Goal: Information Seeking & Learning: Learn about a topic

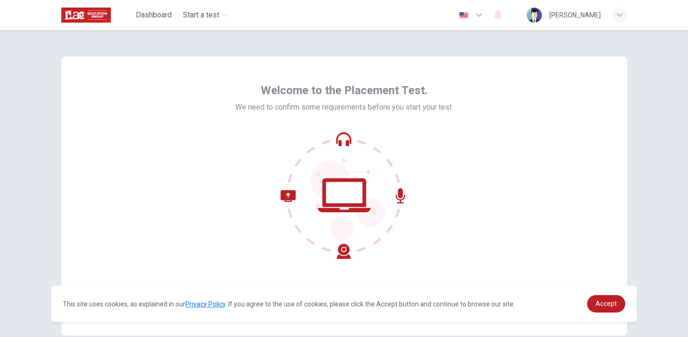
scroll to position [55, 0]
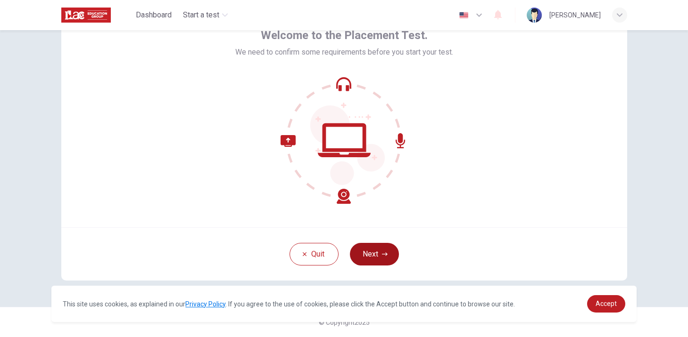
click at [382, 253] on icon "button" at bounding box center [385, 255] width 6 height 6
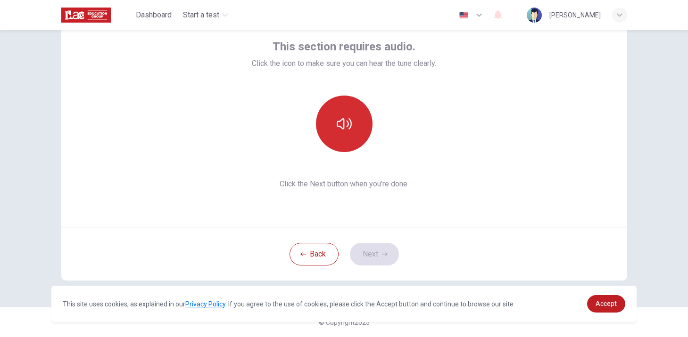
click at [347, 113] on button "button" at bounding box center [344, 124] width 57 height 57
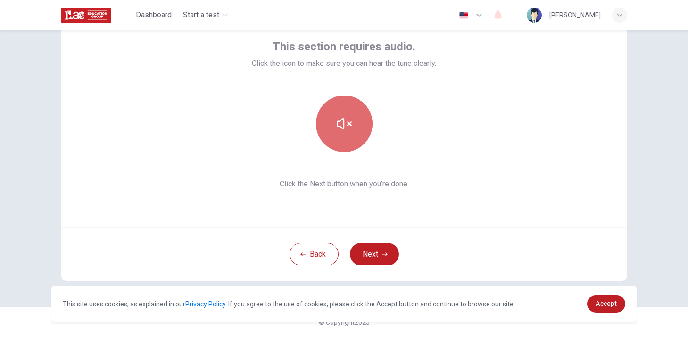
click at [343, 124] on icon "button" at bounding box center [344, 123] width 15 height 11
click at [343, 124] on icon "button" at bounding box center [344, 123] width 15 height 15
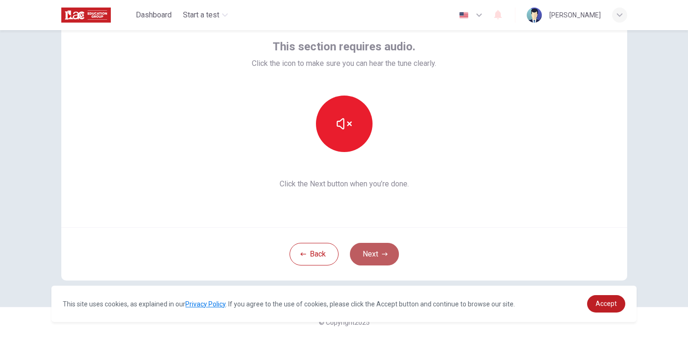
click at [373, 254] on button "Next" at bounding box center [374, 254] width 49 height 23
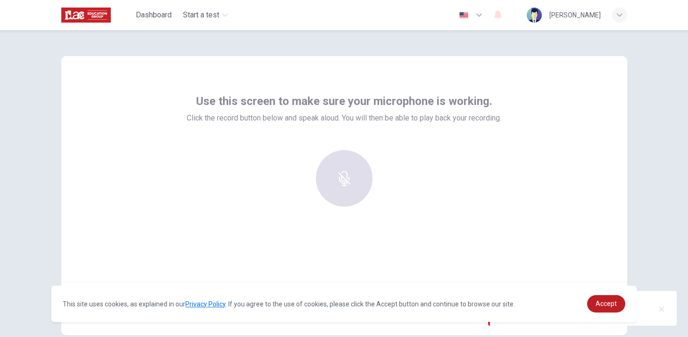
scroll to position [0, 0]
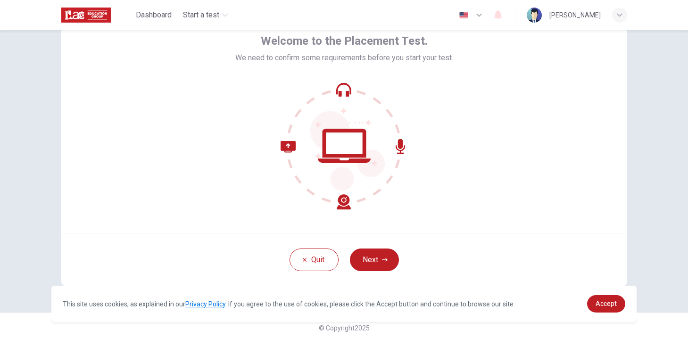
scroll to position [55, 0]
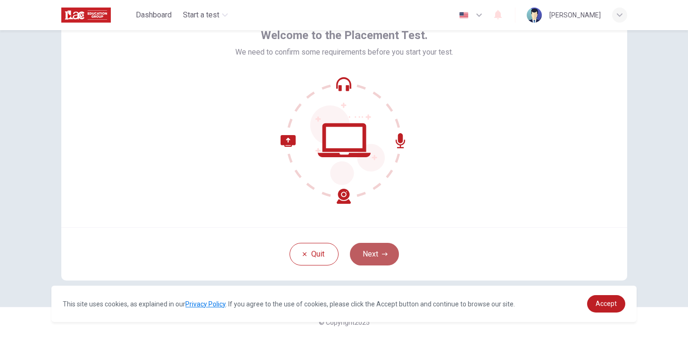
click at [376, 254] on button "Next" at bounding box center [374, 254] width 49 height 23
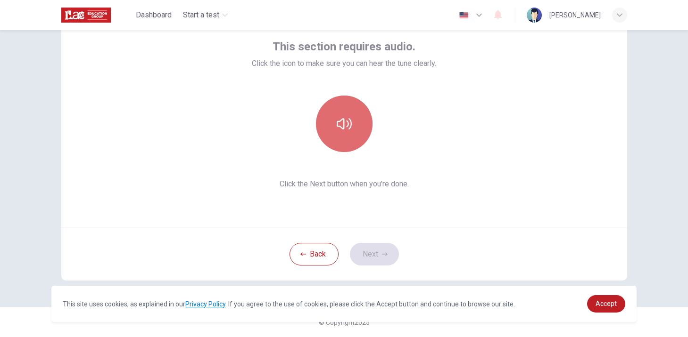
click at [345, 120] on icon "button" at bounding box center [344, 123] width 15 height 15
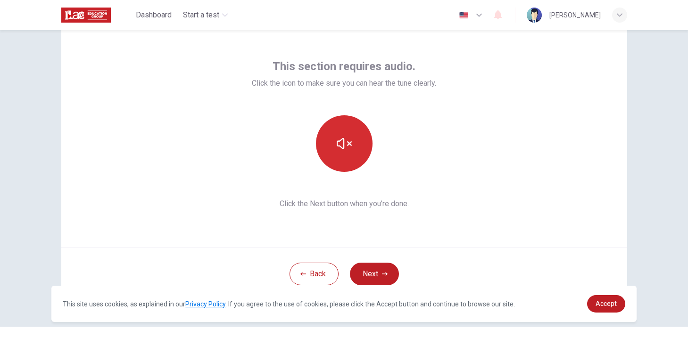
scroll to position [52, 0]
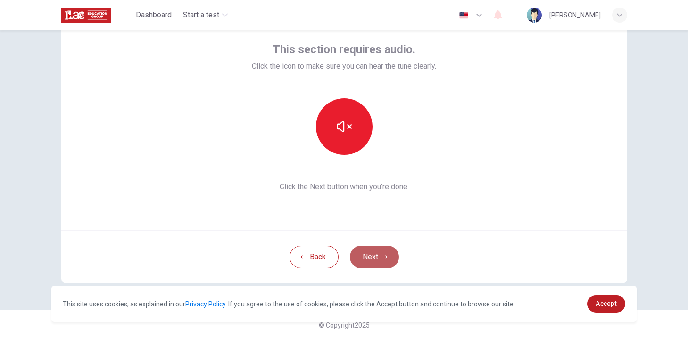
click at [378, 255] on button "Next" at bounding box center [374, 257] width 49 height 23
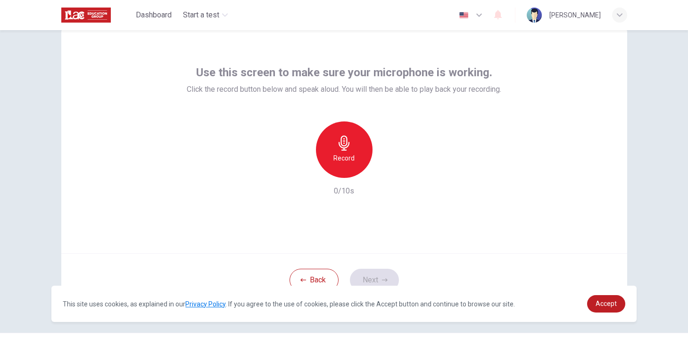
scroll to position [26, 0]
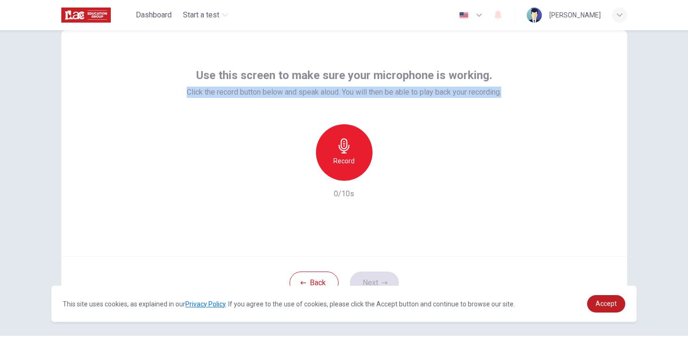
drag, startPoint x: 184, startPoint y: 93, endPoint x: 590, endPoint y: 110, distance: 406.2
click at [591, 110] on div "Use this screen to make sure your microphone is working. Click the record butto…" at bounding box center [344, 143] width 566 height 226
click at [590, 110] on div "Use this screen to make sure your microphone is working. Click the record butto…" at bounding box center [344, 143] width 566 height 226
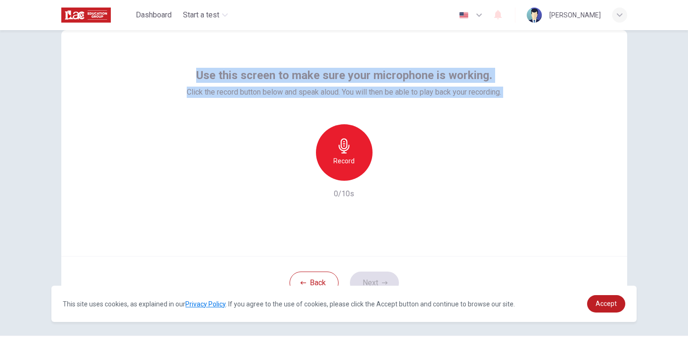
drag, startPoint x: 197, startPoint y: 74, endPoint x: 565, endPoint y: 111, distance: 370.4
click at [566, 111] on div "Use this screen to make sure your microphone is working. Click the record butto…" at bounding box center [344, 143] width 566 height 226
copy div "Use this screen to make sure your microphone is working. Click the record butto…"
click at [340, 145] on icon "button" at bounding box center [344, 146] width 15 height 15
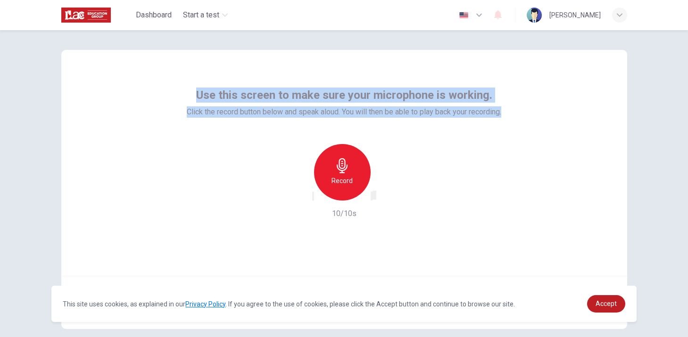
scroll to position [55, 0]
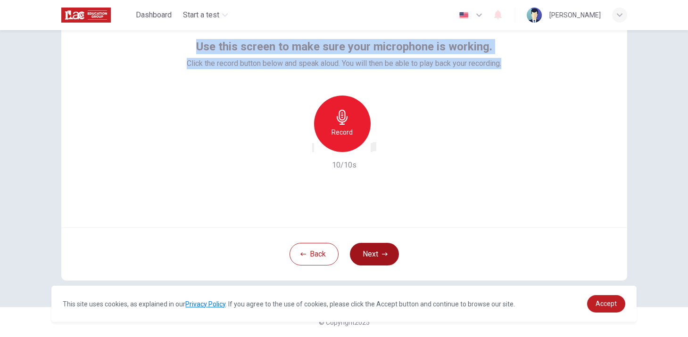
click at [381, 250] on button "Next" at bounding box center [374, 254] width 49 height 23
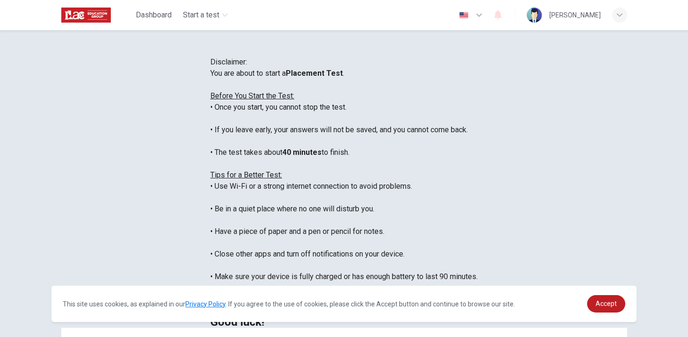
scroll to position [0, 0]
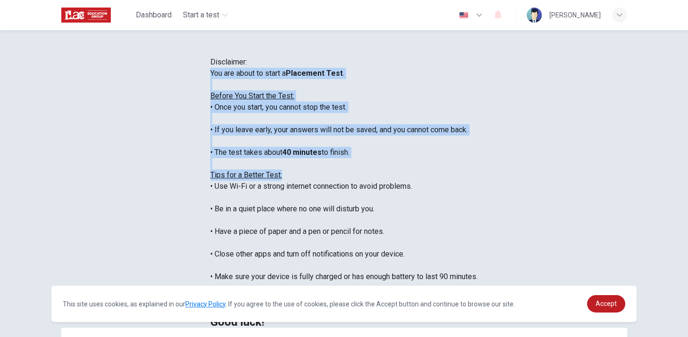
drag, startPoint x: 146, startPoint y: 137, endPoint x: 262, endPoint y: 236, distance: 151.8
click at [262, 236] on div "You are about to start a Placement Test . Before You Start the Test: • Once you…" at bounding box center [343, 198] width 267 height 260
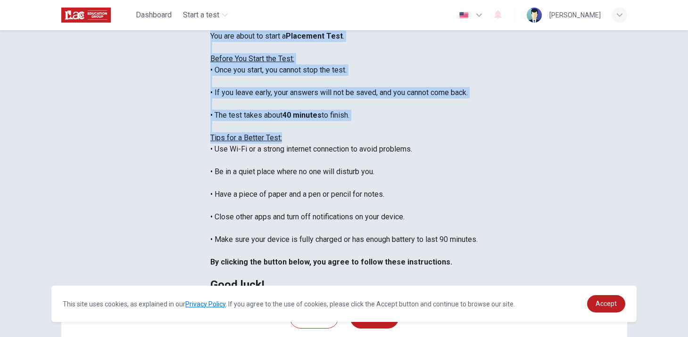
scroll to position [31, 0]
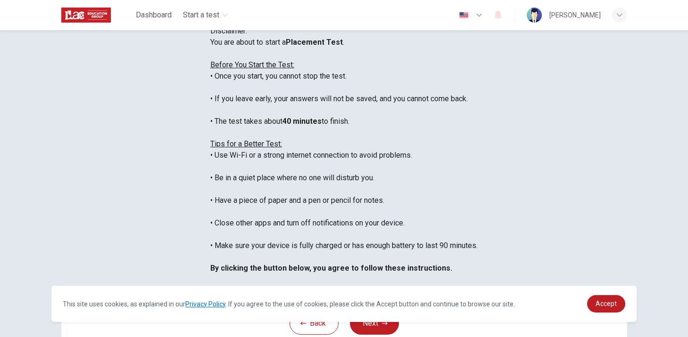
click at [477, 114] on div "You are about to start a Placement Test . Before You Start the Test: • Once you…" at bounding box center [343, 167] width 267 height 260
drag, startPoint x: 144, startPoint y: 105, endPoint x: 289, endPoint y: 190, distance: 168.4
click at [289, 190] on div "You are about to start a Placement Test . Before You Start the Test: • Once you…" at bounding box center [343, 167] width 267 height 260
copy div "You are about to start a Placement Test . Before You Start the Test: • Once you…"
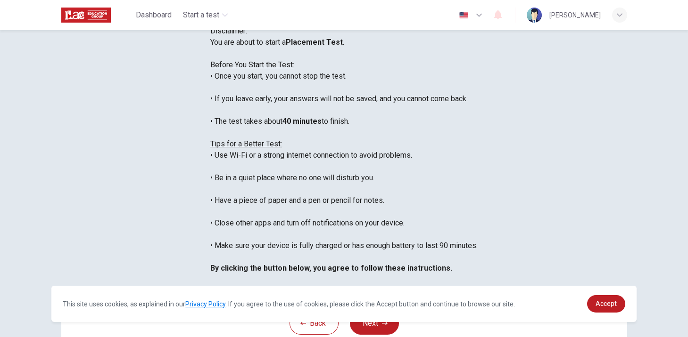
click at [291, 139] on div "You are about to start a Placement Test . Before You Start the Test: • Once you…" at bounding box center [343, 167] width 267 height 260
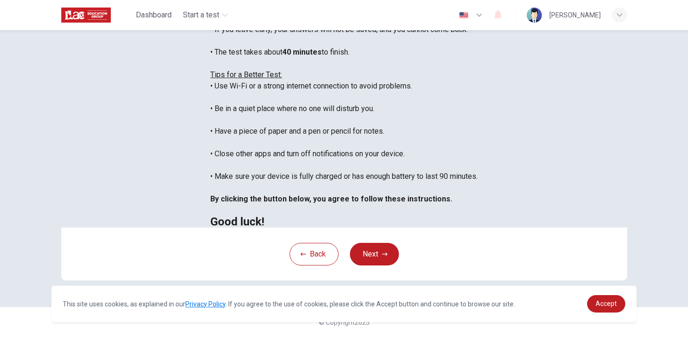
scroll to position [119, 0]
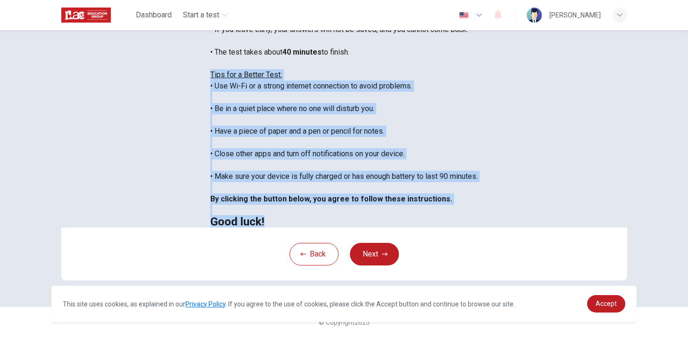
drag, startPoint x: 147, startPoint y: 109, endPoint x: 256, endPoint y: 252, distance: 180.5
click at [256, 228] on div "You are about to start a Placement Test . Before You Start the Test: • Once you…" at bounding box center [343, 97] width 267 height 260
copy div "Tips for a Better Test: • Use Wi-Fi or a strong internet connection to avoid pr…"
click at [210, 155] on div "You are about to start a Placement Test . Before You Start the Test: • Once you…" at bounding box center [343, 97] width 267 height 260
drag, startPoint x: 145, startPoint y: 108, endPoint x: 239, endPoint y: 262, distance: 180.3
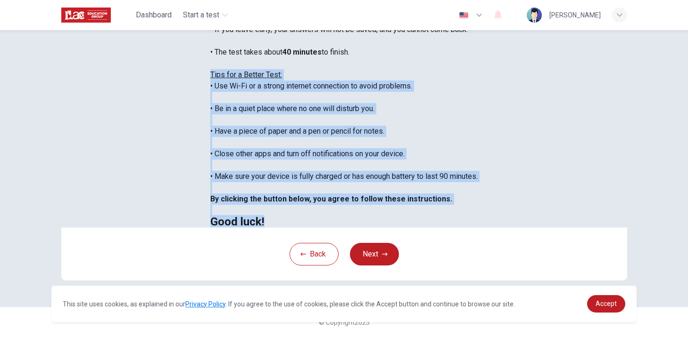
click at [239, 228] on div "You are about to start a Placement Test . Before You Start the Test: • Once you…" at bounding box center [343, 97] width 267 height 260
copy div "Tips for a Better Test: • Use Wi-Fi or a strong internet connection to avoid pr…"
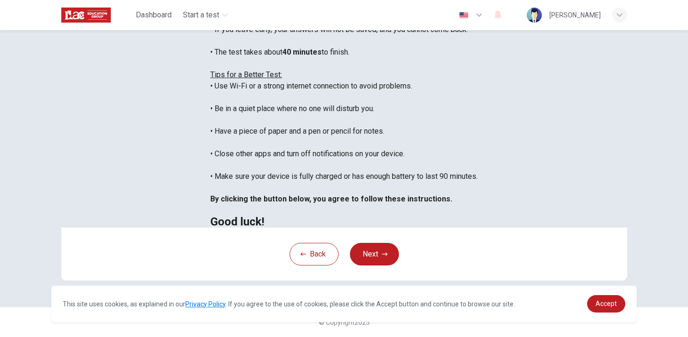
click at [414, 143] on div "You are about to start a Placement Test . Before You Start the Test: • Once you…" at bounding box center [343, 97] width 267 height 260
click at [379, 245] on button "Next" at bounding box center [374, 254] width 49 height 23
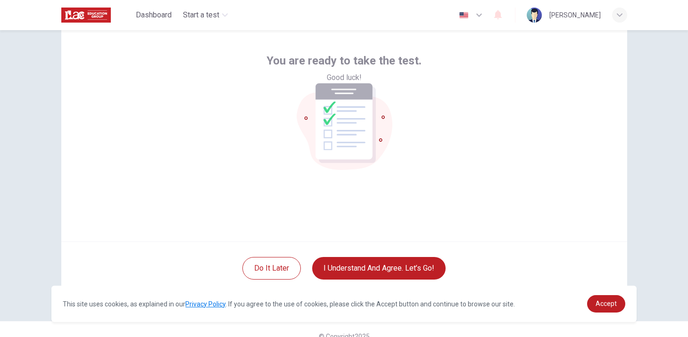
scroll to position [55, 0]
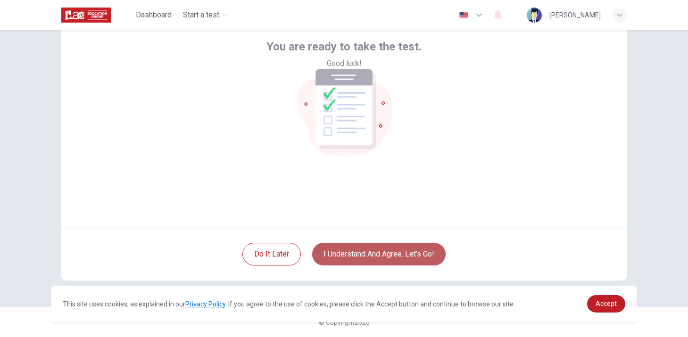
click at [392, 255] on button "I understand and agree. Let’s go!" at bounding box center [378, 254] width 133 height 23
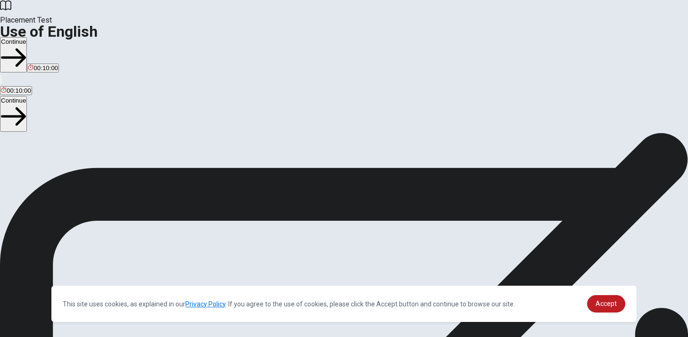
scroll to position [32, 0]
click at [615, 301] on span "Accept" at bounding box center [605, 304] width 21 height 8
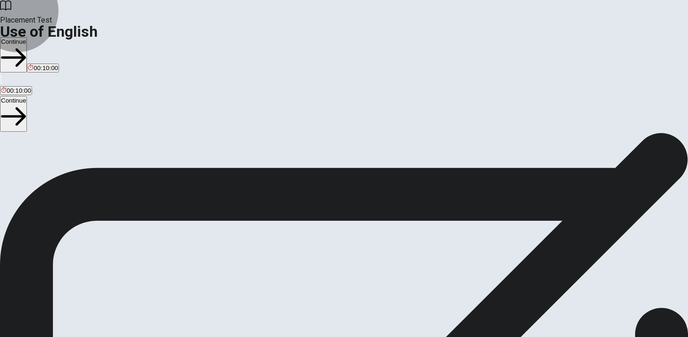
click at [27, 37] on button "Continue" at bounding box center [13, 54] width 27 height 35
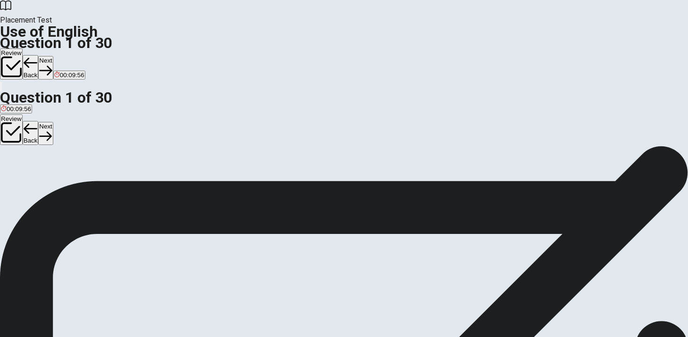
scroll to position [23, 0]
click at [14, 147] on div "A" at bounding box center [7, 150] width 13 height 7
click at [53, 56] on button "Next" at bounding box center [45, 67] width 15 height 23
click at [19, 154] on div "B" at bounding box center [14, 150] width 9 height 7
click at [53, 56] on button "Next" at bounding box center [45, 67] width 15 height 23
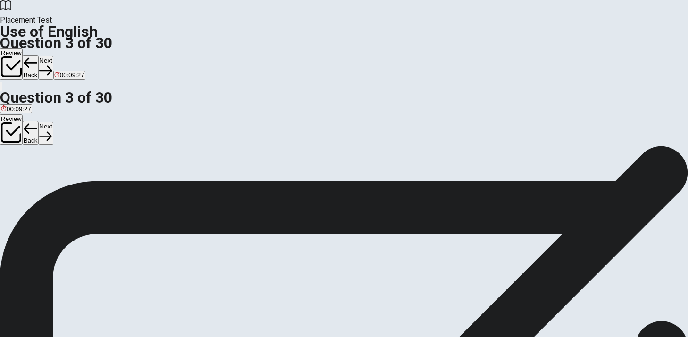
click at [16, 147] on div "A" at bounding box center [8, 150] width 15 height 7
click at [53, 56] on button "Next" at bounding box center [45, 67] width 15 height 23
click at [52, 154] on div "B" at bounding box center [38, 150] width 28 height 7
click at [53, 56] on button "Next" at bounding box center [45, 67] width 15 height 23
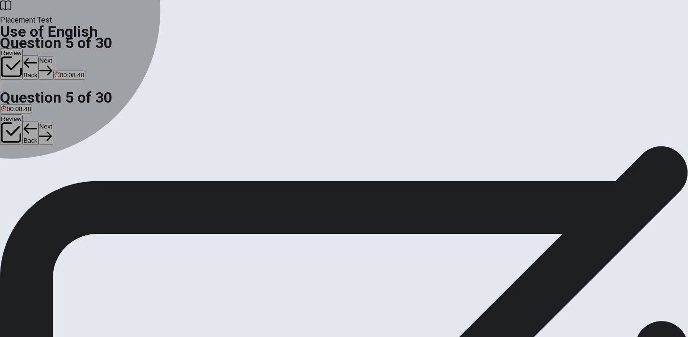
click at [14, 147] on div "A" at bounding box center [7, 150] width 13 height 7
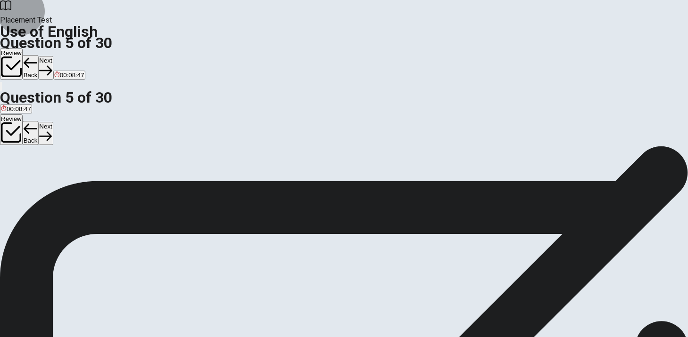
click at [53, 56] on button "Next" at bounding box center [45, 67] width 15 height 23
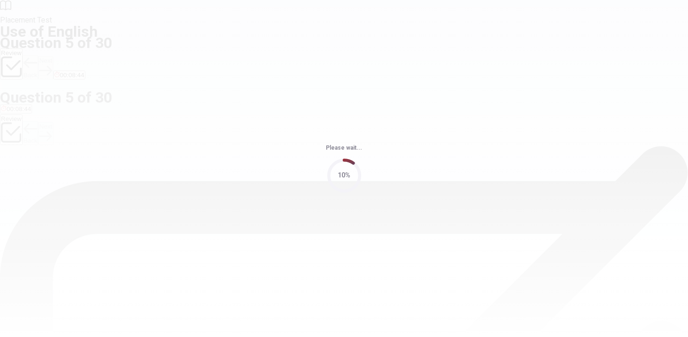
scroll to position [0, 0]
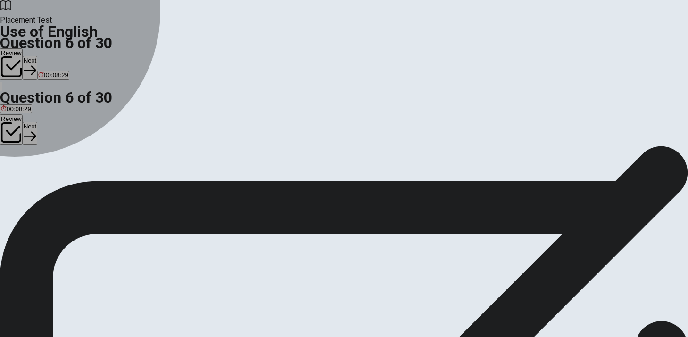
click at [105, 177] on div "D" at bounding box center [88, 173] width 34 height 7
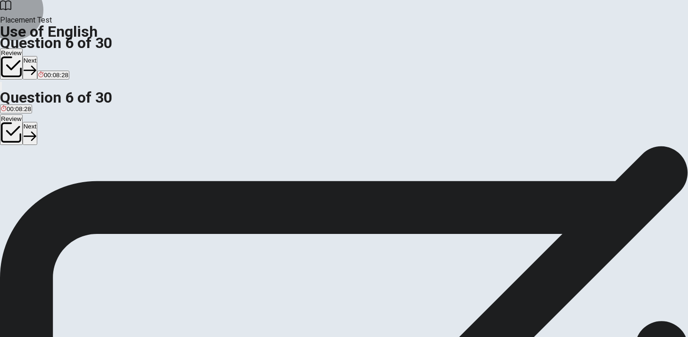
click at [37, 56] on button "Next" at bounding box center [30, 67] width 15 height 23
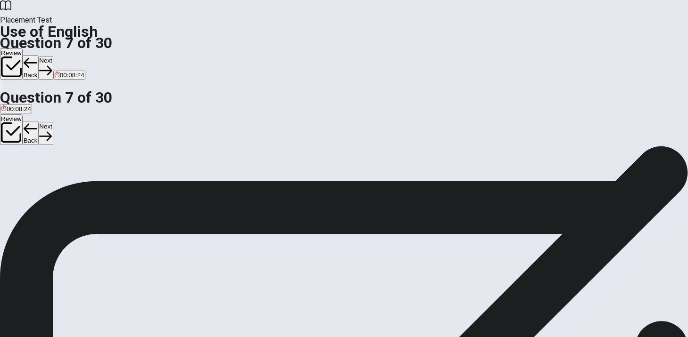
click at [23, 170] on div "A" at bounding box center [12, 173] width 22 height 7
click at [53, 56] on button "Next" at bounding box center [45, 67] width 15 height 23
click at [10, 169] on button "A leg" at bounding box center [5, 177] width 10 height 16
click at [53, 56] on button "Next" at bounding box center [45, 67] width 15 height 23
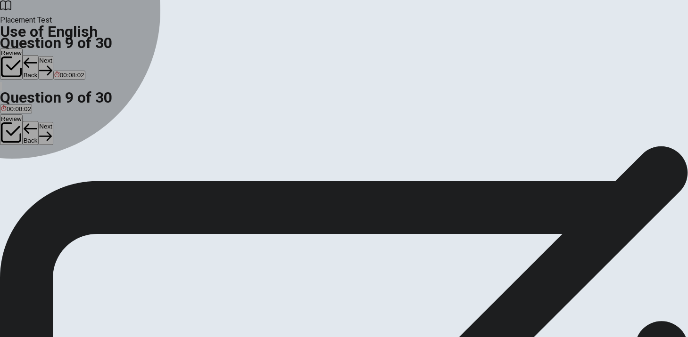
click at [29, 177] on div "B" at bounding box center [22, 173] width 15 height 7
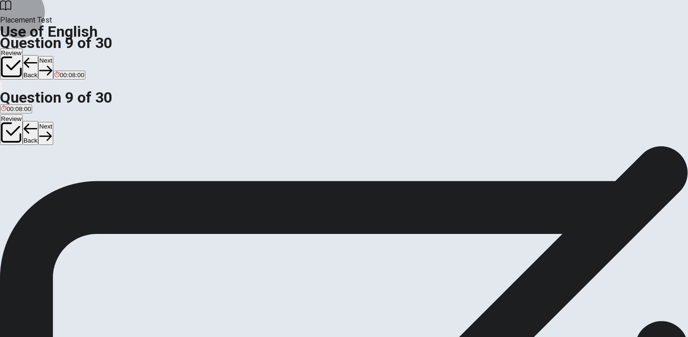
click at [53, 56] on button "Next" at bounding box center [45, 67] width 15 height 23
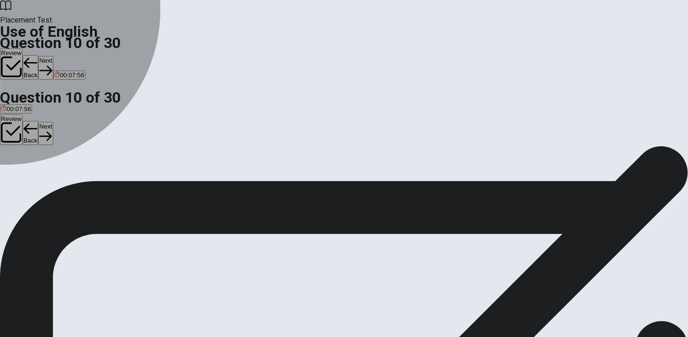
click at [60, 177] on div "D" at bounding box center [54, 173] width 11 height 7
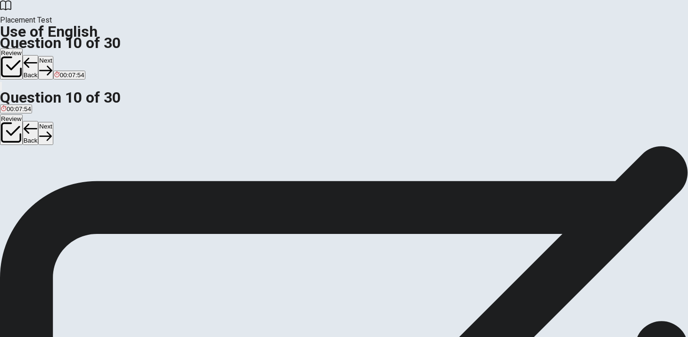
click at [53, 56] on button "Next" at bounding box center [45, 67] width 15 height 23
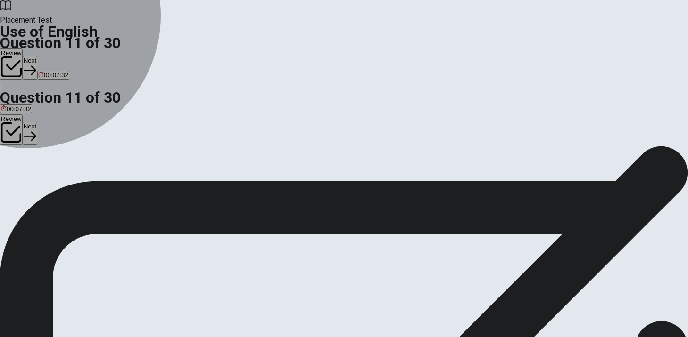
click at [33, 184] on span "the" at bounding box center [28, 180] width 9 height 7
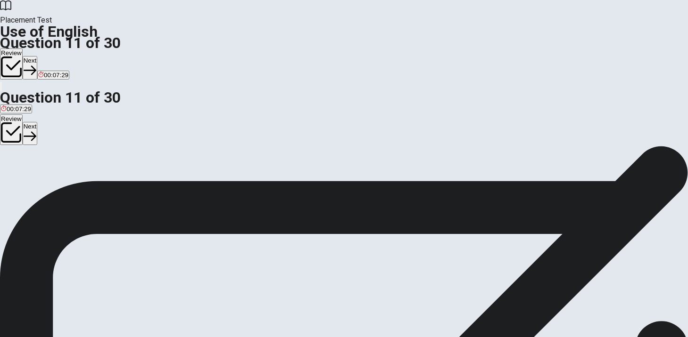
click at [37, 56] on button "Next" at bounding box center [30, 67] width 15 height 23
click at [55, 177] on div "C" at bounding box center [48, 173] width 14 height 7
click at [53, 56] on button "Next" at bounding box center [45, 67] width 15 height 23
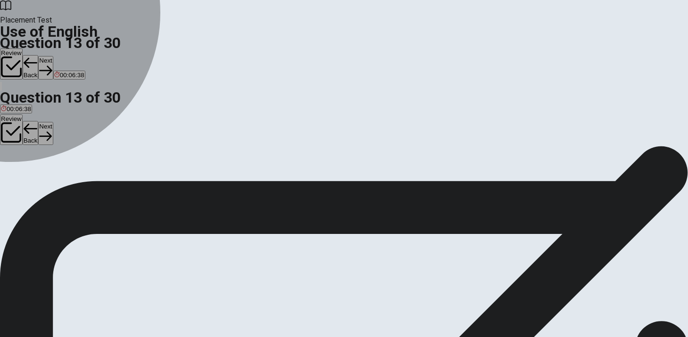
click at [81, 177] on div "C" at bounding box center [64, 173] width 34 height 7
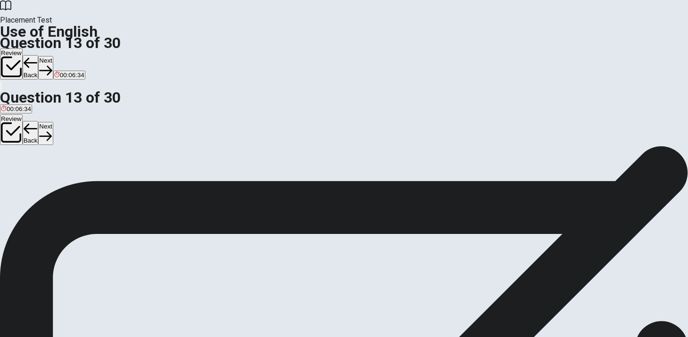
click at [53, 56] on button "Next" at bounding box center [45, 67] width 15 height 23
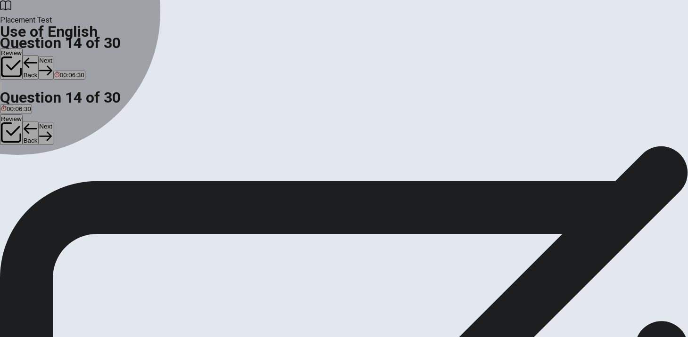
click at [58, 177] on div "D" at bounding box center [55, 173] width 5 height 7
click at [27, 170] on div "A" at bounding box center [14, 173] width 26 height 7
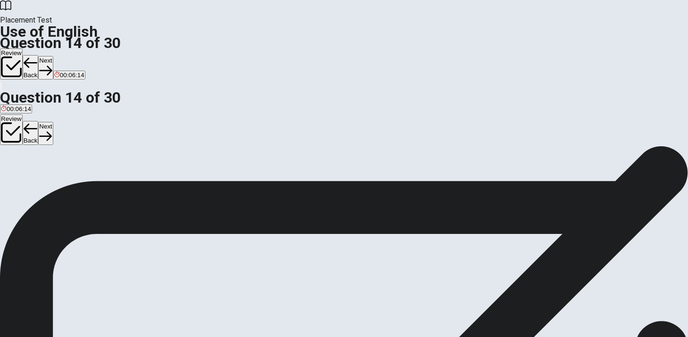
click at [59, 185] on button "D is" at bounding box center [55, 177] width 7 height 16
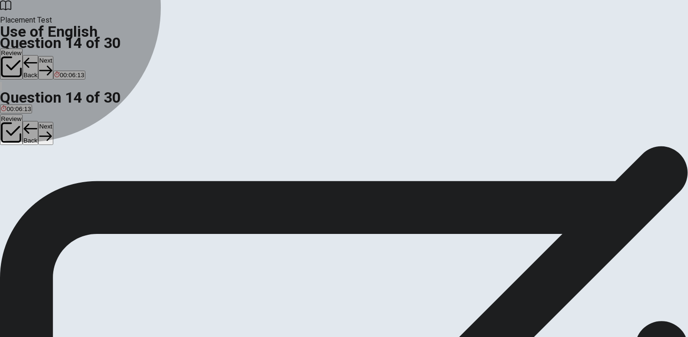
click at [27, 177] on span "had been" at bounding box center [14, 180] width 26 height 7
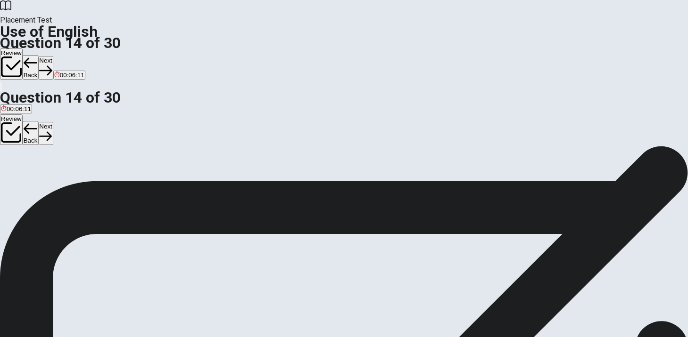
click at [53, 56] on button "Next" at bounding box center [45, 67] width 15 height 23
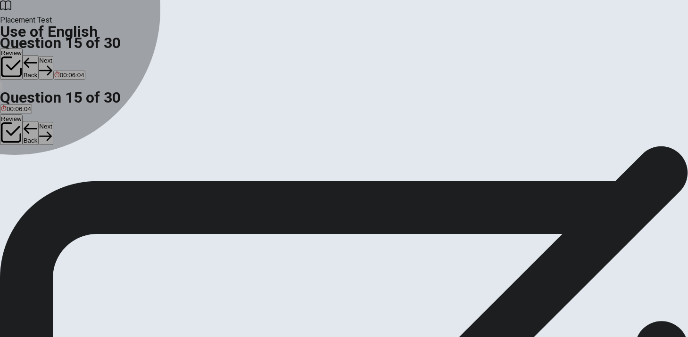
click at [33, 170] on div "A" at bounding box center [17, 173] width 32 height 7
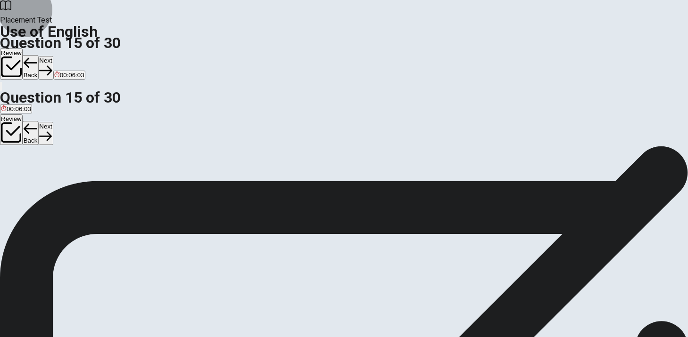
click at [53, 56] on button "Next" at bounding box center [45, 67] width 15 height 23
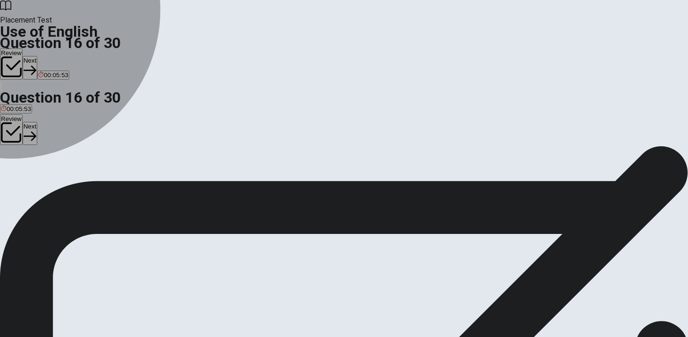
click at [14, 170] on div "A" at bounding box center [7, 173] width 13 height 7
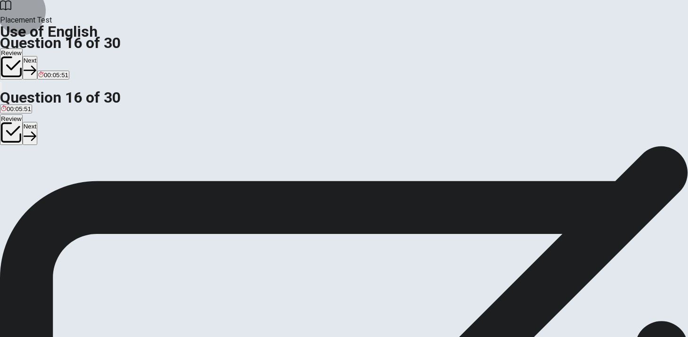
click at [37, 56] on button "Next" at bounding box center [30, 67] width 15 height 23
click at [68, 177] on div "D" at bounding box center [56, 173] width 23 height 7
click at [53, 56] on button "Next" at bounding box center [45, 67] width 15 height 23
click at [184, 177] on div "C" at bounding box center [142, 173] width 86 height 7
click at [53, 56] on button "Next" at bounding box center [45, 67] width 15 height 23
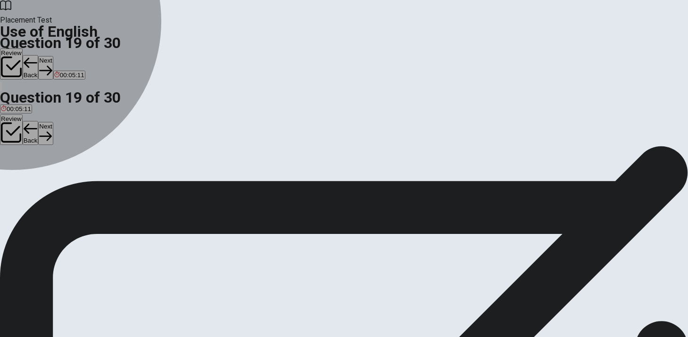
click at [40, 185] on button "B lamp" at bounding box center [32, 177] width 16 height 16
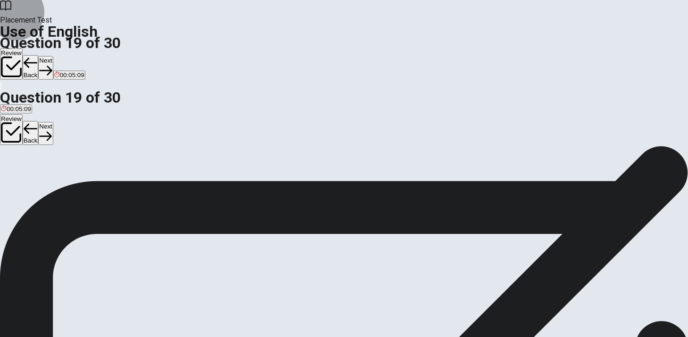
click at [53, 56] on button "Next" at bounding box center [45, 67] width 15 height 23
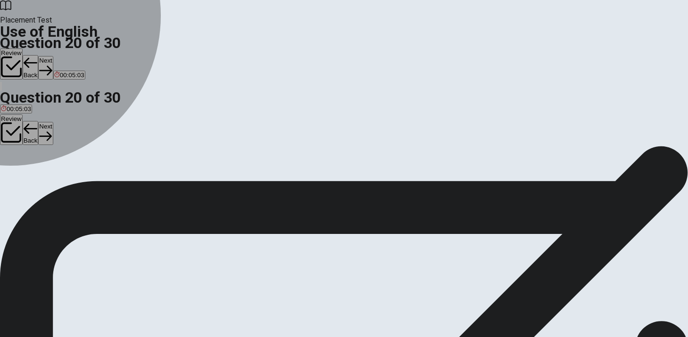
click at [33, 177] on div "B" at bounding box center [24, 173] width 17 height 7
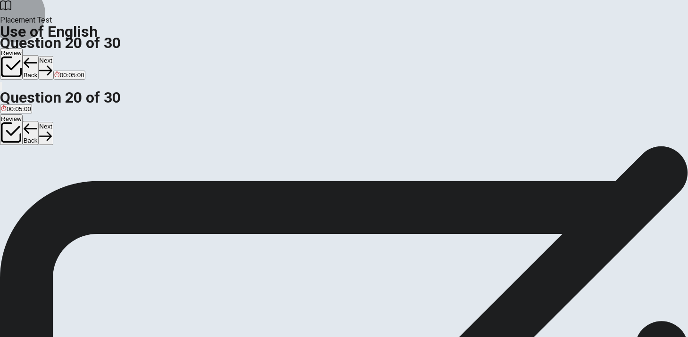
click at [53, 56] on button "Next" at bounding box center [45, 67] width 15 height 23
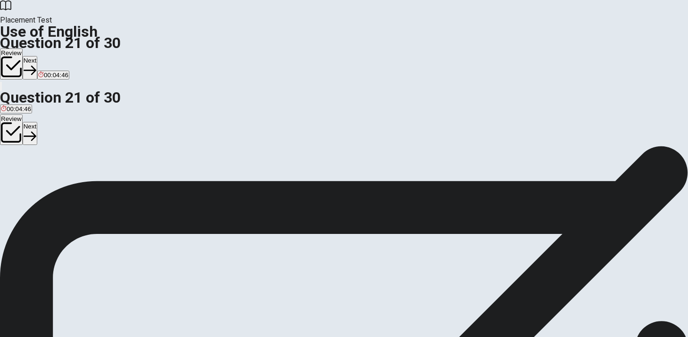
click at [115, 177] on div "D" at bounding box center [102, 173] width 25 height 7
click at [37, 56] on button "Next" at bounding box center [30, 67] width 15 height 23
click at [34, 177] on div "C" at bounding box center [28, 173] width 11 height 7
click at [53, 56] on button "Next" at bounding box center [45, 67] width 15 height 23
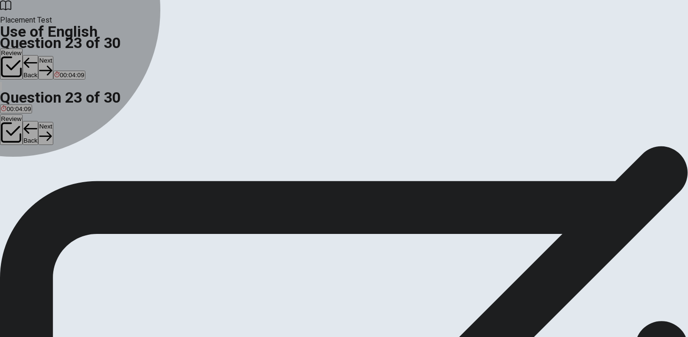
click at [23, 170] on div "A" at bounding box center [12, 173] width 22 height 7
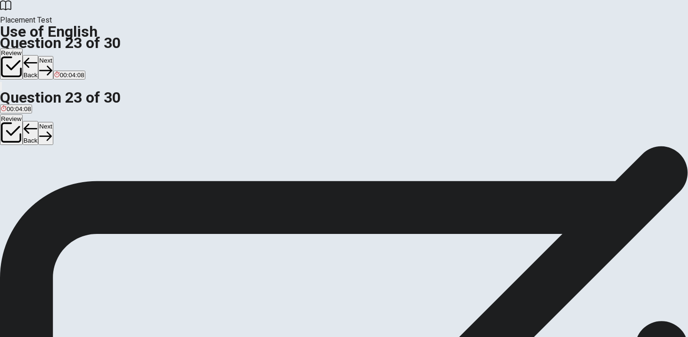
click at [53, 56] on button "Next" at bounding box center [45, 67] width 15 height 23
click at [24, 177] on div "B" at bounding box center [18, 173] width 10 height 7
click at [53, 56] on button "Next" at bounding box center [45, 67] width 15 height 23
click at [32, 177] on div "B" at bounding box center [26, 173] width 11 height 7
click at [53, 56] on button "Next" at bounding box center [45, 67] width 15 height 23
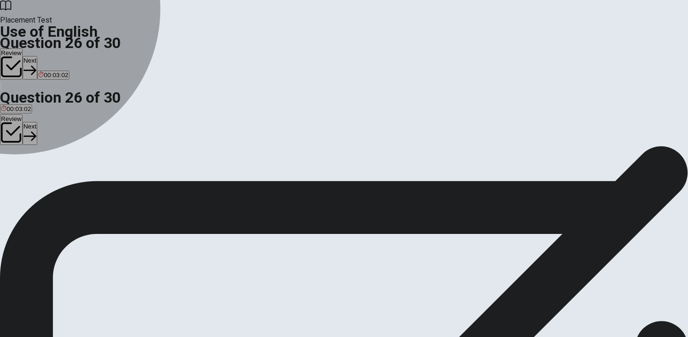
click at [78, 177] on div "B" at bounding box center [59, 173] width 40 height 7
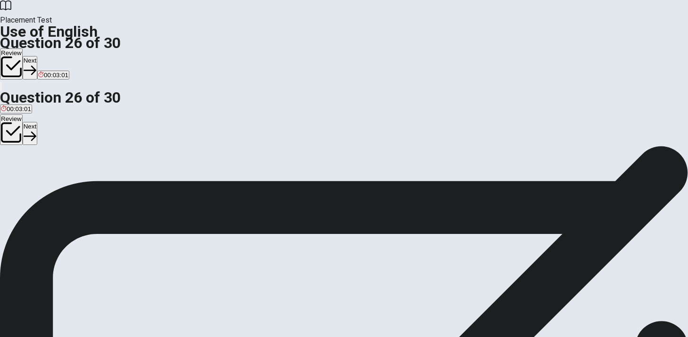
click at [37, 56] on button "Next" at bounding box center [30, 67] width 15 height 23
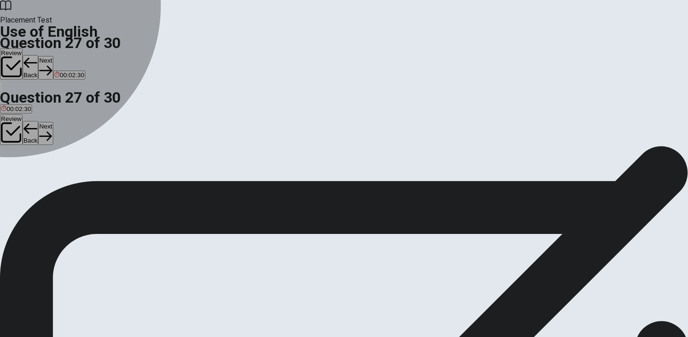
click at [33, 170] on div "A" at bounding box center [17, 173] width 32 height 7
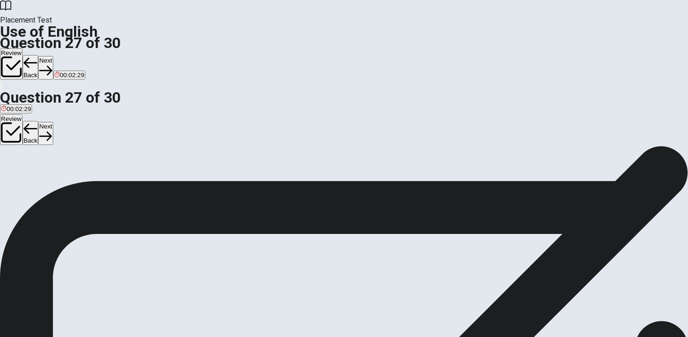
click at [53, 56] on button "Next" at bounding box center [45, 67] width 15 height 23
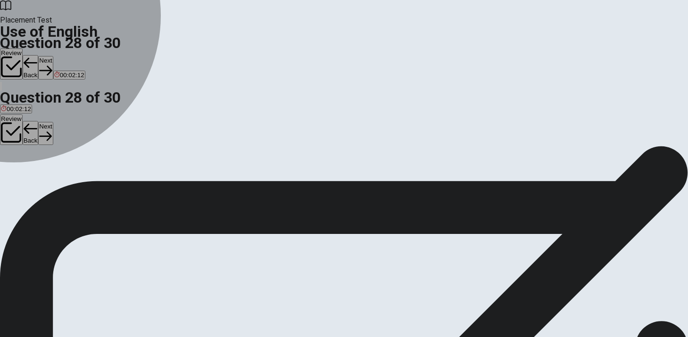
click at [58, 177] on div "C" at bounding box center [45, 173] width 27 height 7
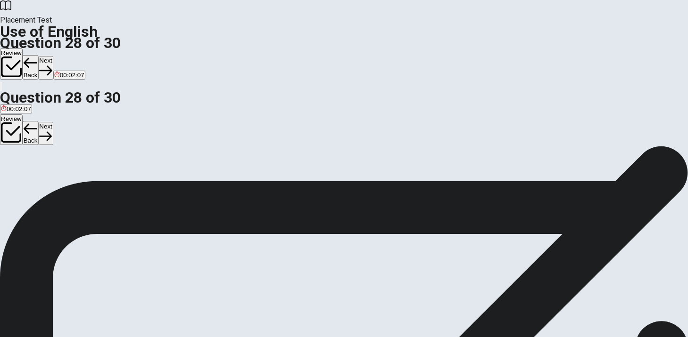
click at [53, 56] on button "Next" at bounding box center [45, 67] width 15 height 23
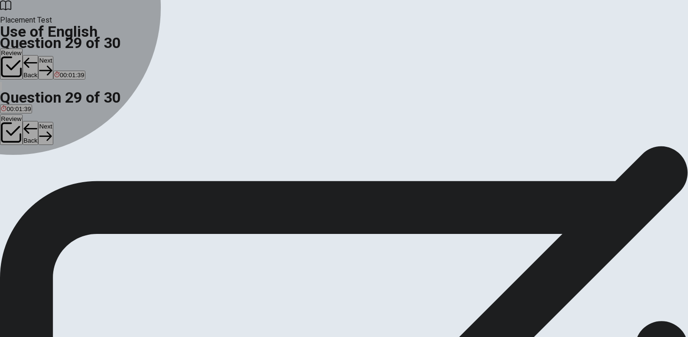
click at [100, 177] on div "C" at bounding box center [75, 173] width 52 height 7
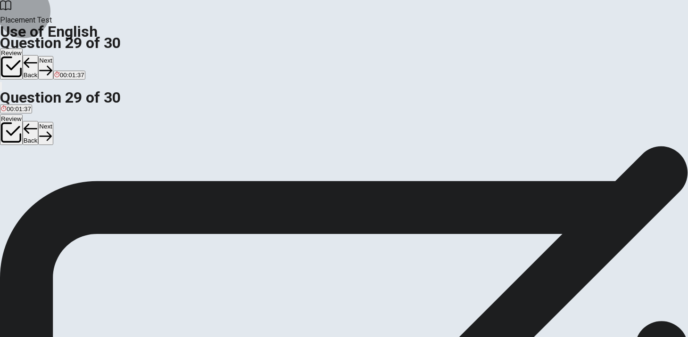
click at [53, 56] on button "Next" at bounding box center [45, 67] width 15 height 23
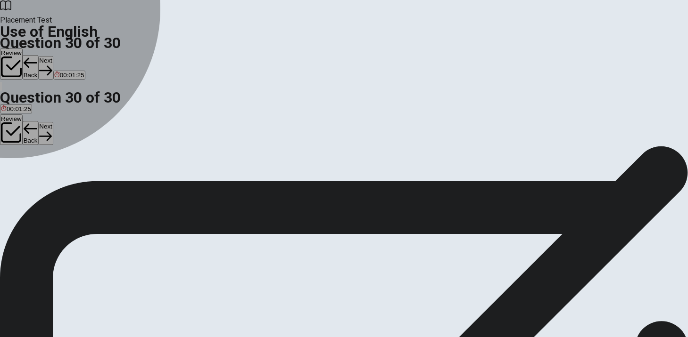
click at [16, 170] on div "A" at bounding box center [9, 173] width 16 height 7
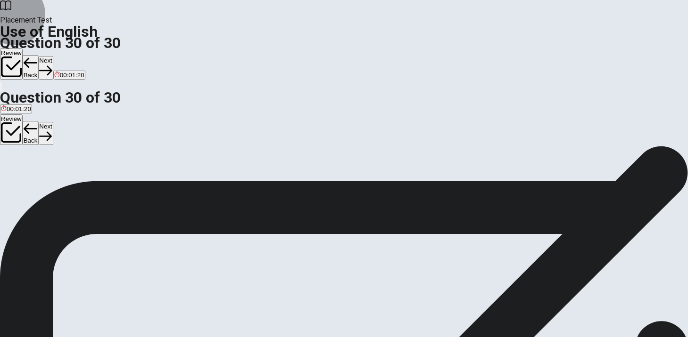
click at [53, 56] on button "Next" at bounding box center [45, 67] width 15 height 23
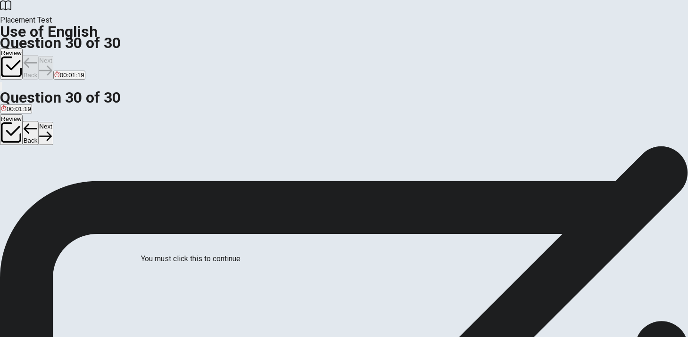
scroll to position [25, 0]
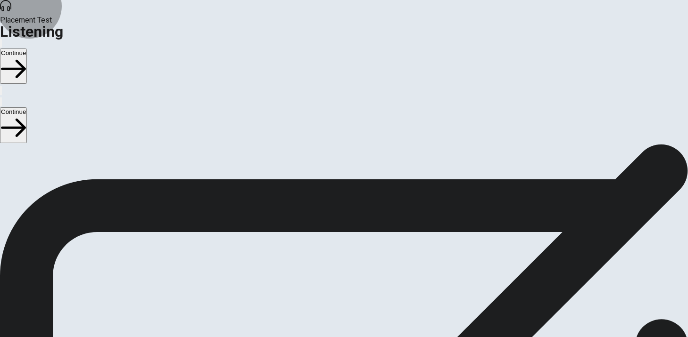
click at [27, 49] on button "Continue" at bounding box center [13, 66] width 27 height 35
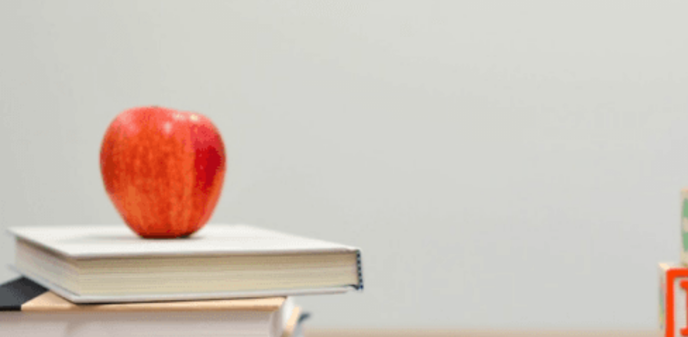
scroll to position [52, 0]
click at [186, 285] on div "D" at bounding box center [170, 288] width 31 height 7
click at [90, 249] on div "C" at bounding box center [75, 249] width 30 height 7
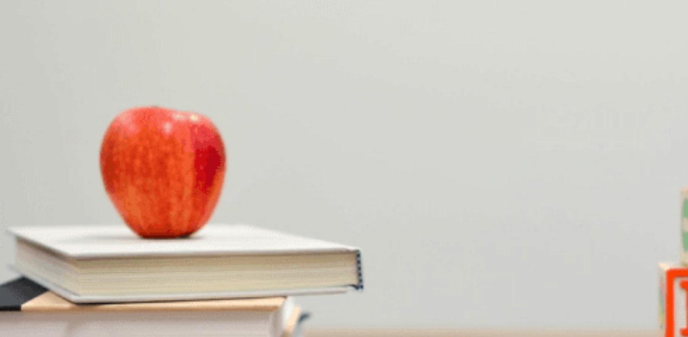
click at [117, 166] on div "A" at bounding box center [59, 169] width 116 height 7
click at [183, 134] on div "C" at bounding box center [141, 130] width 83 height 7
click at [66, 213] on span "At a job fair" at bounding box center [50, 216] width 32 height 7
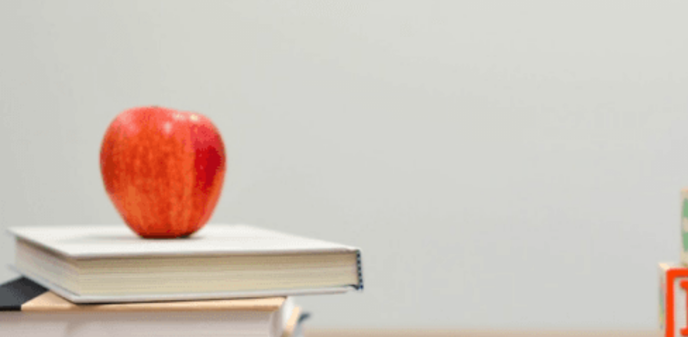
scroll to position [0, 0]
click at [27, 49] on button "Continue" at bounding box center [13, 66] width 27 height 35
click at [240, 254] on span at bounding box center [240, 254] width 0 height 0
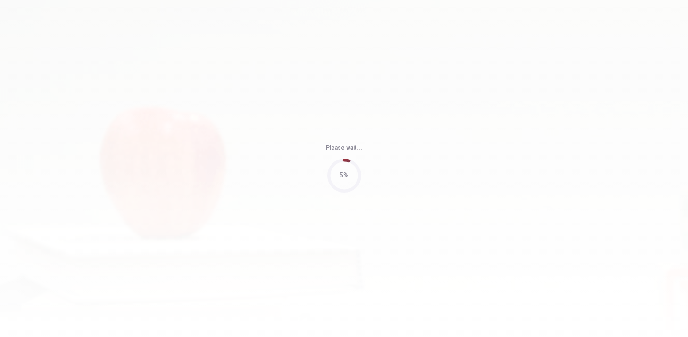
type input "94"
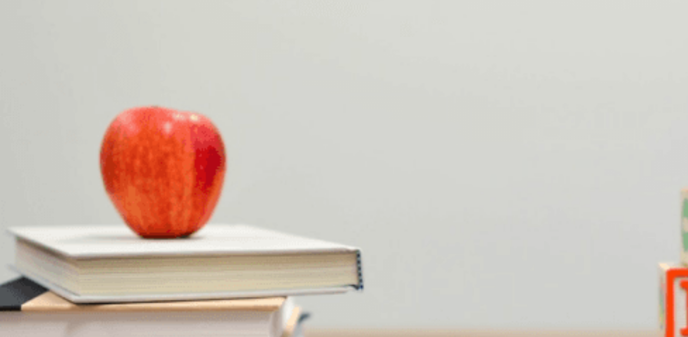
scroll to position [879, 0]
click at [100, 302] on button "B A charity event" at bounding box center [78, 310] width 43 height 16
click at [173, 239] on button "C “Celebrate Community”" at bounding box center [139, 231] width 67 height 16
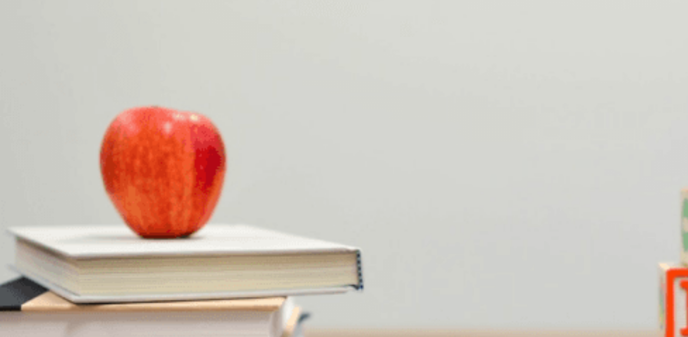
click at [197, 199] on button "C Outdoors at the [GEOGRAPHIC_DATA]" at bounding box center [141, 191] width 112 height 16
click at [268, 152] on div "D" at bounding box center [238, 148] width 60 height 7
click at [148, 145] on div "B" at bounding box center [104, 148] width 90 height 7
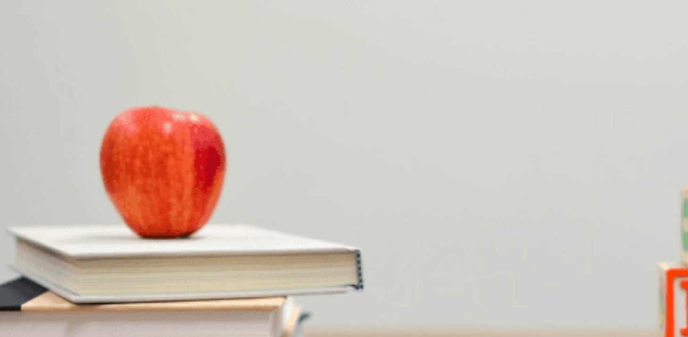
scroll to position [699, 0]
click at [149, 263] on div "C" at bounding box center [128, 266] width 42 height 7
click at [27, 49] on button "Continue" at bounding box center [13, 66] width 27 height 35
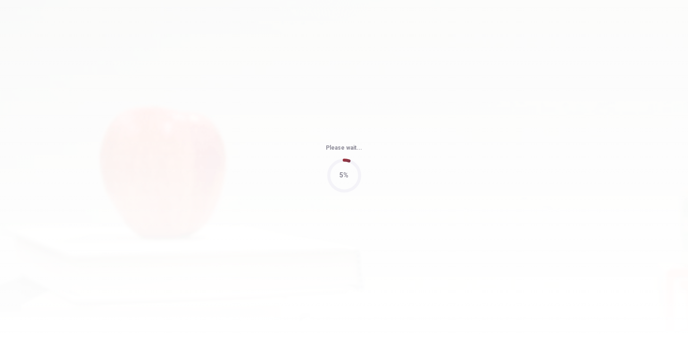
type input "83"
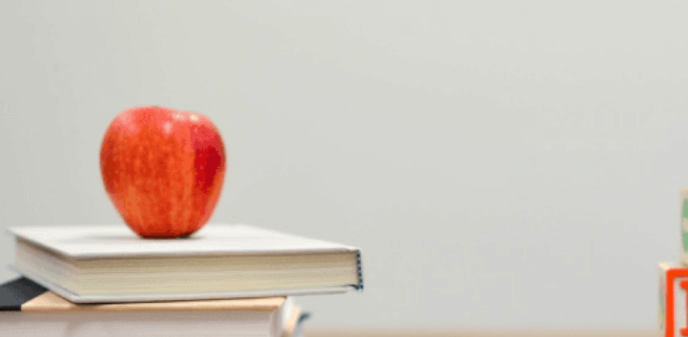
drag, startPoint x: 539, startPoint y: 131, endPoint x: 547, endPoint y: 102, distance: 30.0
click at [547, 156] on div "Question 11 What do they plan to do during the meeting? A Write the final repor…" at bounding box center [344, 176] width 688 height 40
click at [188, 147] on div "B" at bounding box center [123, 150] width 128 height 7
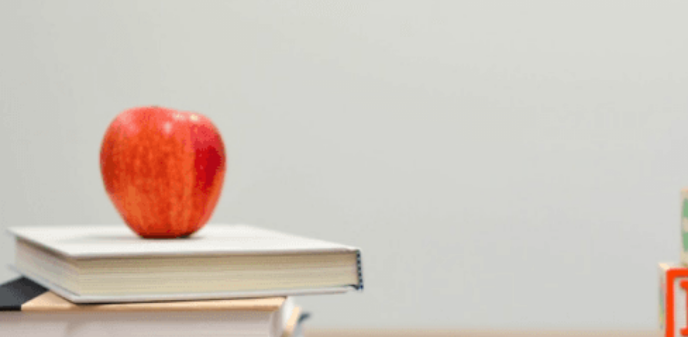
click at [160, 189] on div "B" at bounding box center [122, 190] width 75 height 7
click at [206, 225] on button "C Rehearsing the presentation" at bounding box center [166, 233] width 81 height 16
click at [64, 266] on div "C" at bounding box center [54, 269] width 20 height 7
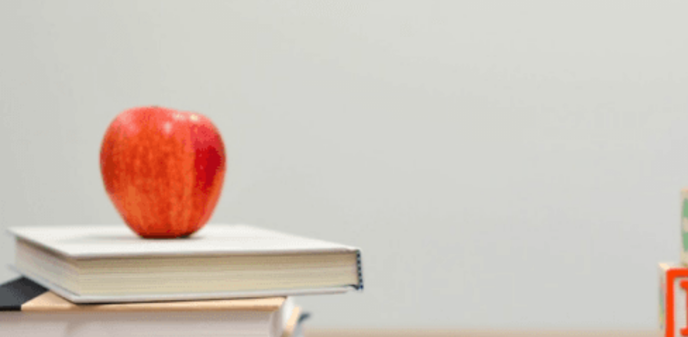
scroll to position [88, 0]
click at [177, 248] on button "C The presentation slides" at bounding box center [143, 256] width 67 height 16
click at [27, 49] on button "Continue" at bounding box center [13, 66] width 27 height 35
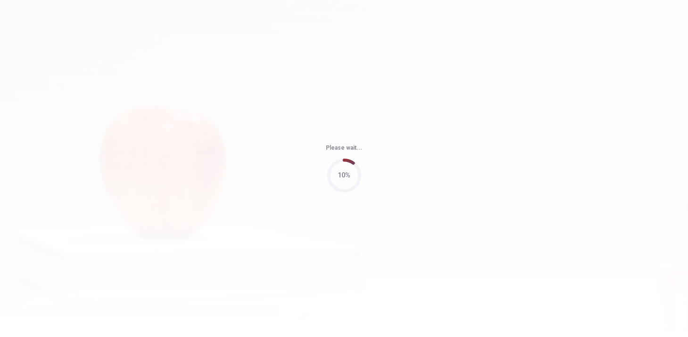
type input "91"
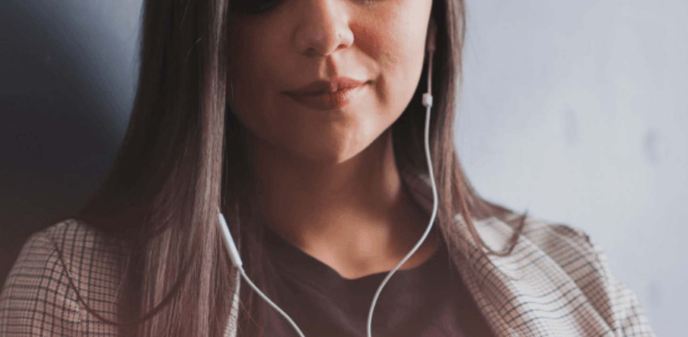
scroll to position [105, 0]
drag, startPoint x: 88, startPoint y: 95, endPoint x: 101, endPoint y: 103, distance: 15.2
click at [101, 103] on div "The Speaking Section will begin soon. Use a headset if available (recommended f…" at bounding box center [344, 91] width 688 height 102
click at [27, 49] on button "Continue" at bounding box center [13, 66] width 27 height 35
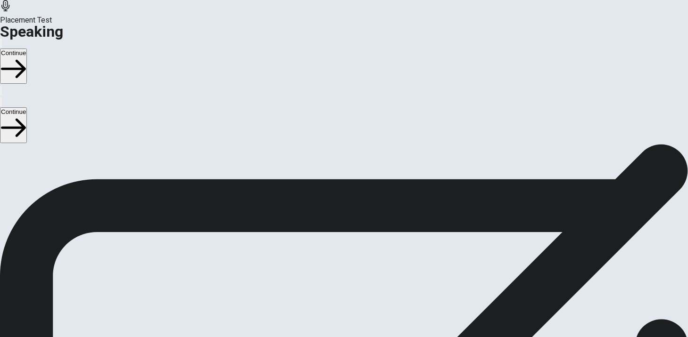
scroll to position [115, 0]
click at [334, 219] on button "Play Audio" at bounding box center [333, 223] width 2 height 9
click at [343, 225] on icon "Pause Audio" at bounding box center [338, 230] width 10 height 11
click at [27, 49] on button "Continue" at bounding box center [13, 66] width 27 height 35
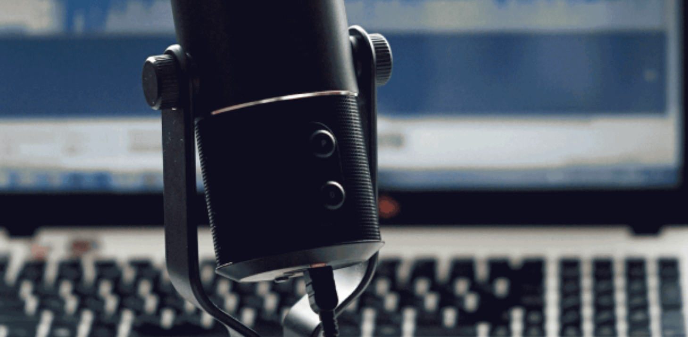
scroll to position [14, 0]
click at [27, 49] on button "Continue" at bounding box center [13, 66] width 27 height 35
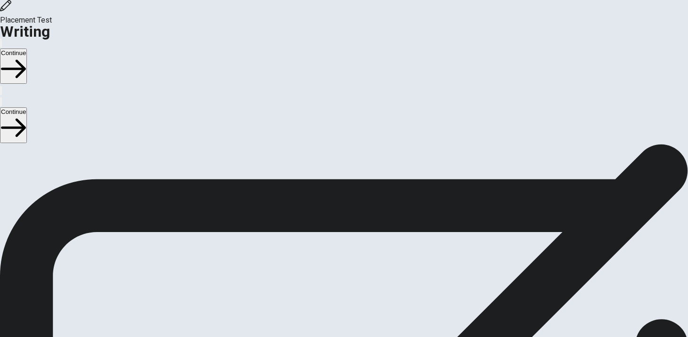
scroll to position [0, 0]
click at [27, 49] on button "Continue" at bounding box center [13, 66] width 27 height 35
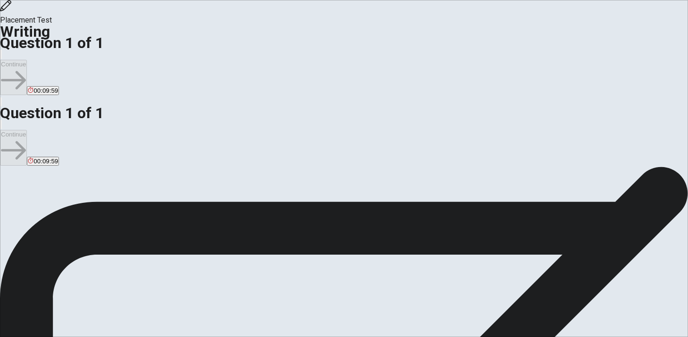
type textarea "j"
type textarea "J"
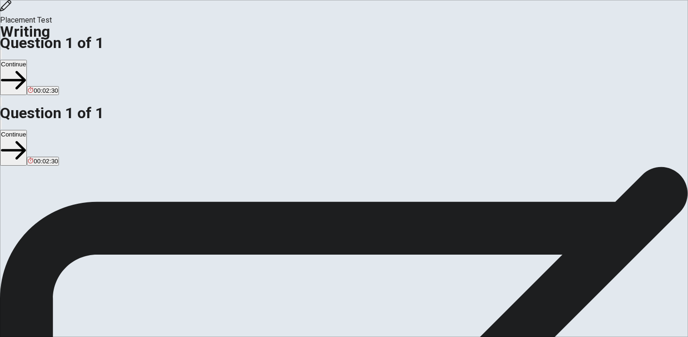
scroll to position [0, 0]
type textarea "I think Japanese culture is very wonderful. For example, Japanese culture value…"
click at [27, 60] on button "Continue" at bounding box center [13, 77] width 27 height 35
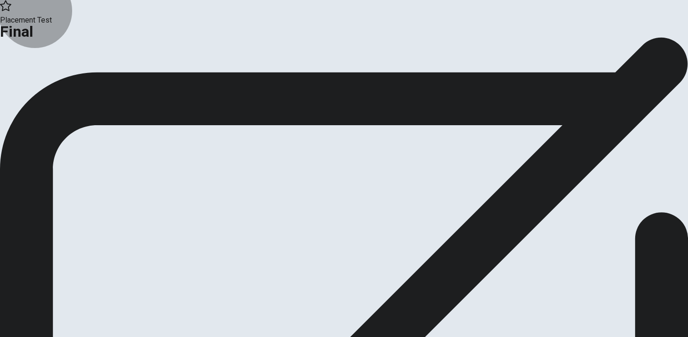
click at [38, 84] on button "Continue" at bounding box center [19, 77] width 38 height 13
